Goal: Information Seeking & Learning: Check status

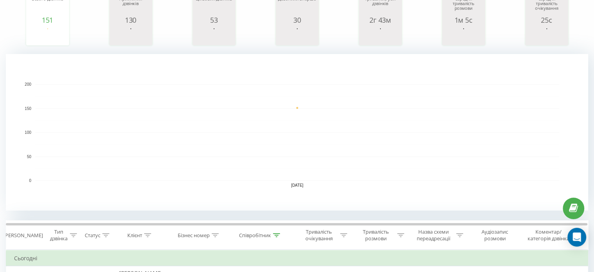
scroll to position [234, 0]
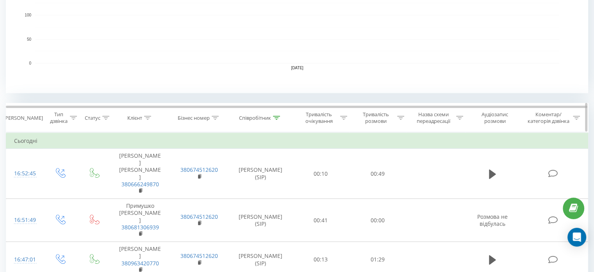
click at [280, 116] on icon at bounding box center [276, 118] width 7 height 4
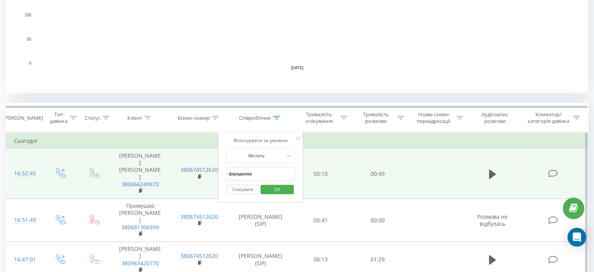
drag, startPoint x: 256, startPoint y: 174, endPoint x: 209, endPoint y: 172, distance: 47.3
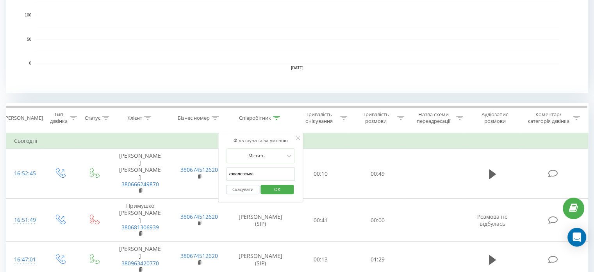
click at [269, 187] on span "OK" at bounding box center [278, 189] width 22 height 12
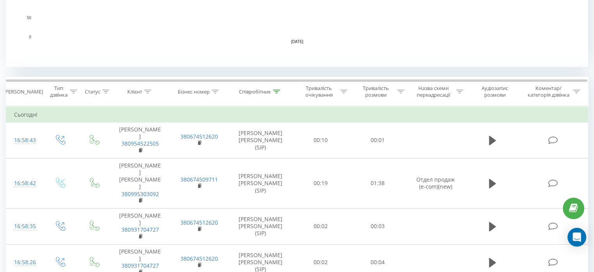
scroll to position [266, 0]
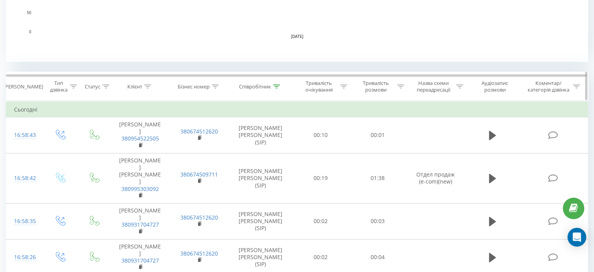
click at [278, 86] on icon at bounding box center [276, 86] width 7 height 4
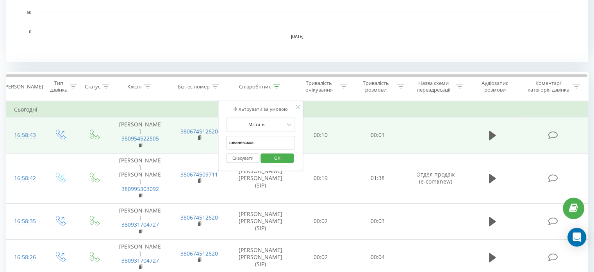
drag, startPoint x: 261, startPoint y: 141, endPoint x: 175, endPoint y: 129, distance: 86.8
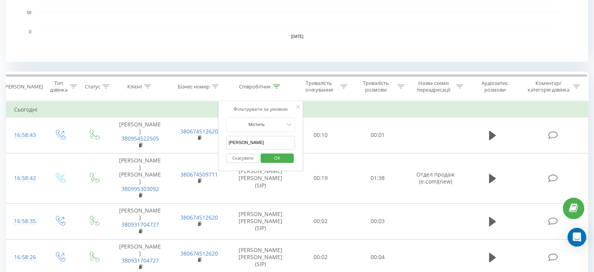
click at [274, 156] on span "OK" at bounding box center [278, 158] width 22 height 12
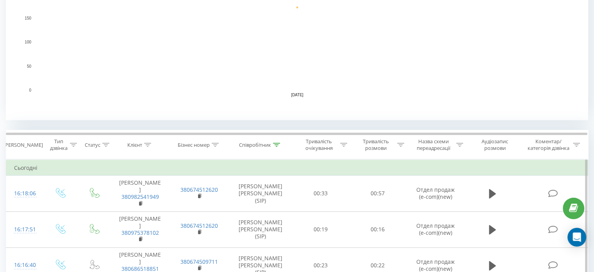
scroll to position [258, 0]
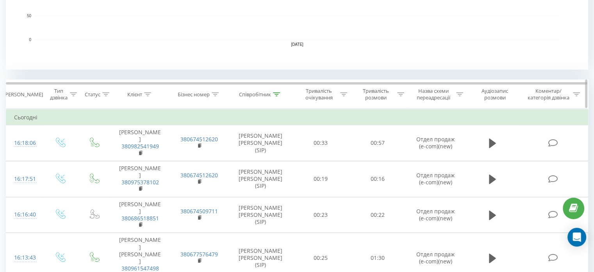
click at [276, 95] on div at bounding box center [276, 94] width 7 height 7
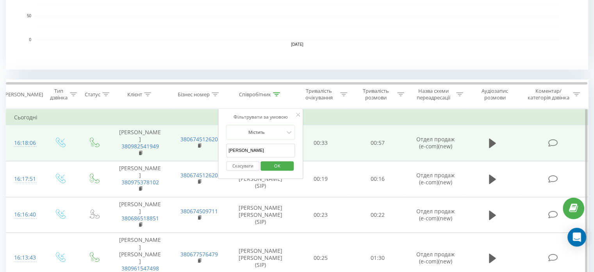
drag, startPoint x: 263, startPoint y: 151, endPoint x: 172, endPoint y: 147, distance: 90.8
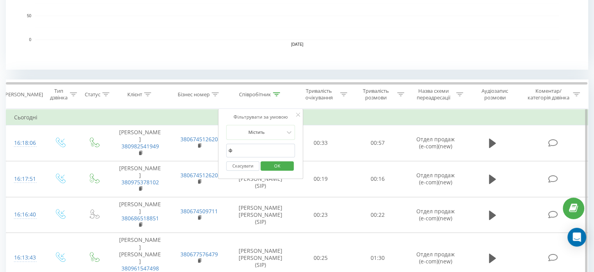
type input "фараджева"
click at [277, 163] on span "OK" at bounding box center [278, 165] width 22 height 12
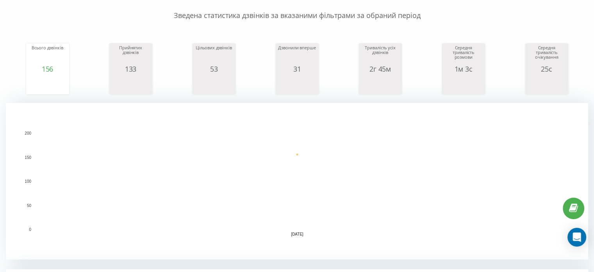
scroll to position [55, 0]
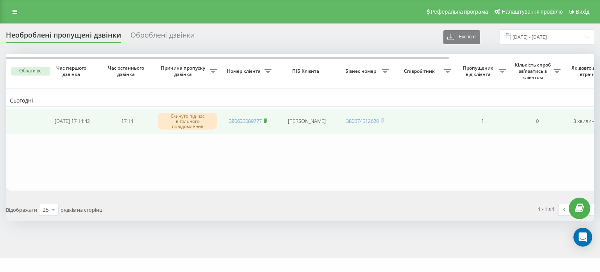
click at [267, 118] on icon at bounding box center [265, 120] width 3 height 4
click at [265, 119] on rect at bounding box center [265, 121] width 2 height 4
